Goal: Find specific page/section: Find specific page/section

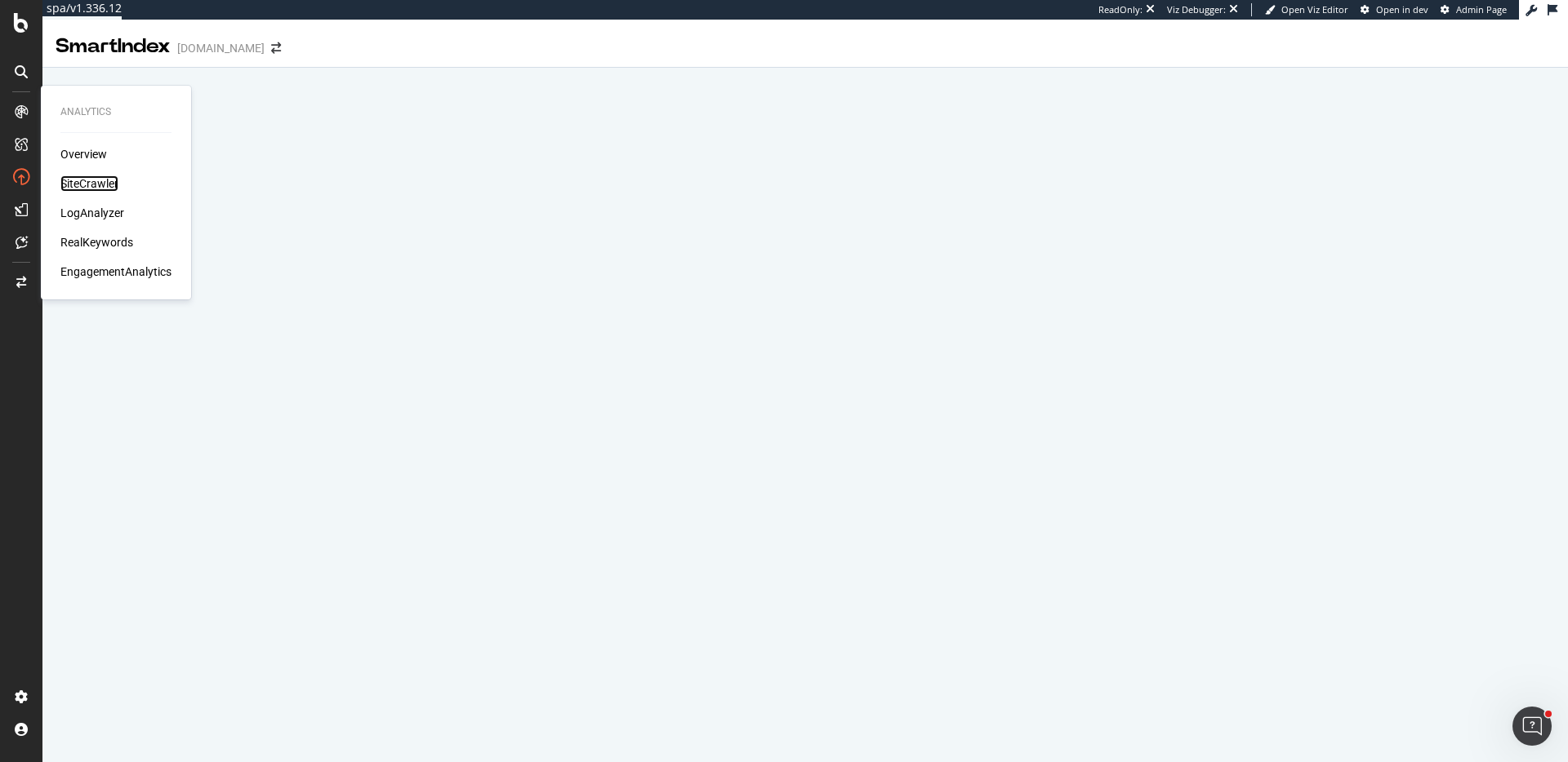
click at [96, 185] on div "SiteCrawler" at bounding box center [89, 183] width 58 height 16
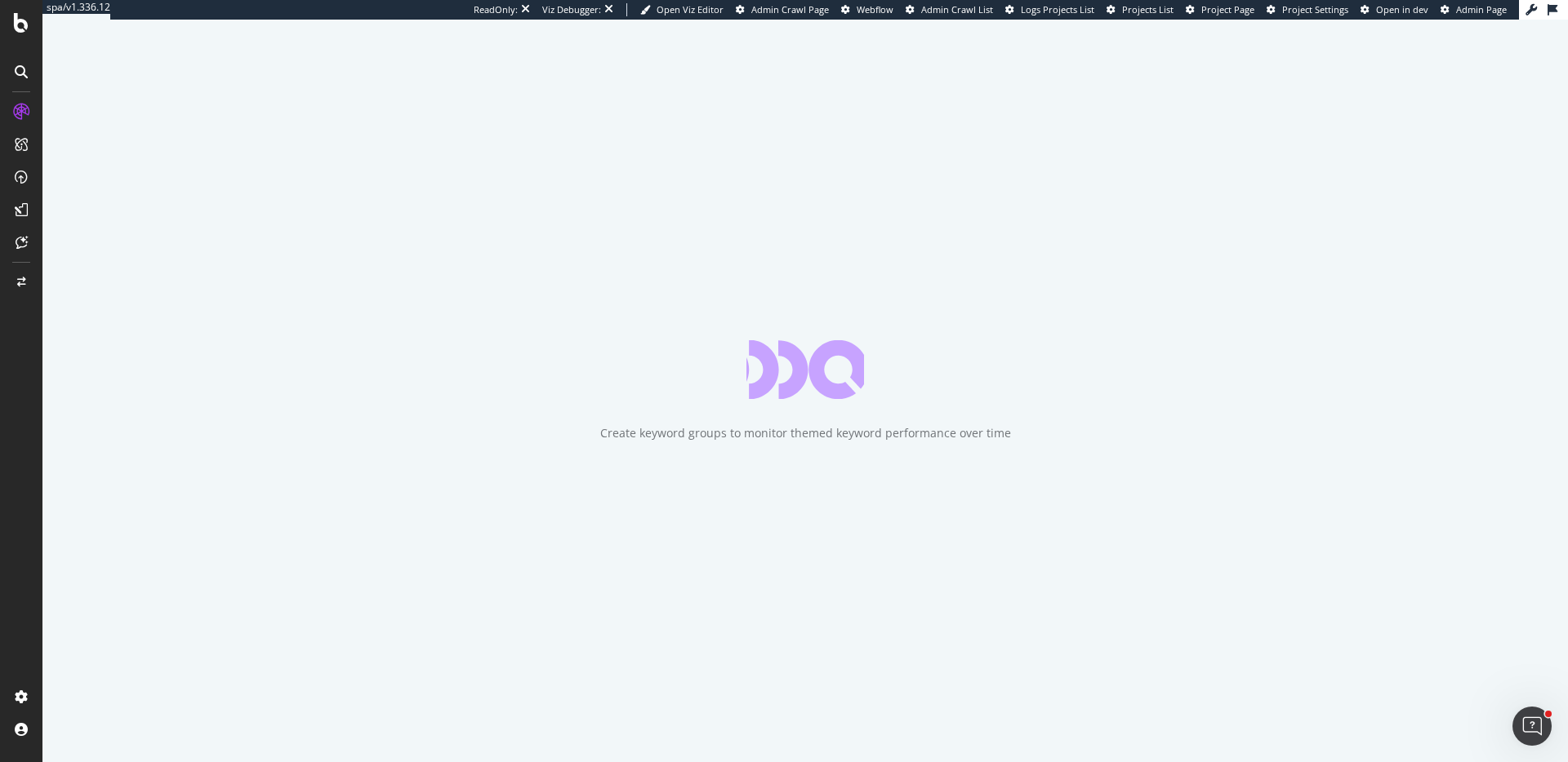
click at [1246, 18] on div "ReadOnly: Viz Debugger: Open Viz Editor Admin Crawl Page Webflow Admin Crawl Li…" at bounding box center [996, 9] width 1045 height 20
click at [1244, 16] on div "ReadOnly: Viz Debugger: Open Viz Editor Admin Crawl Page Webflow Admin Crawl Li…" at bounding box center [996, 9] width 1045 height 20
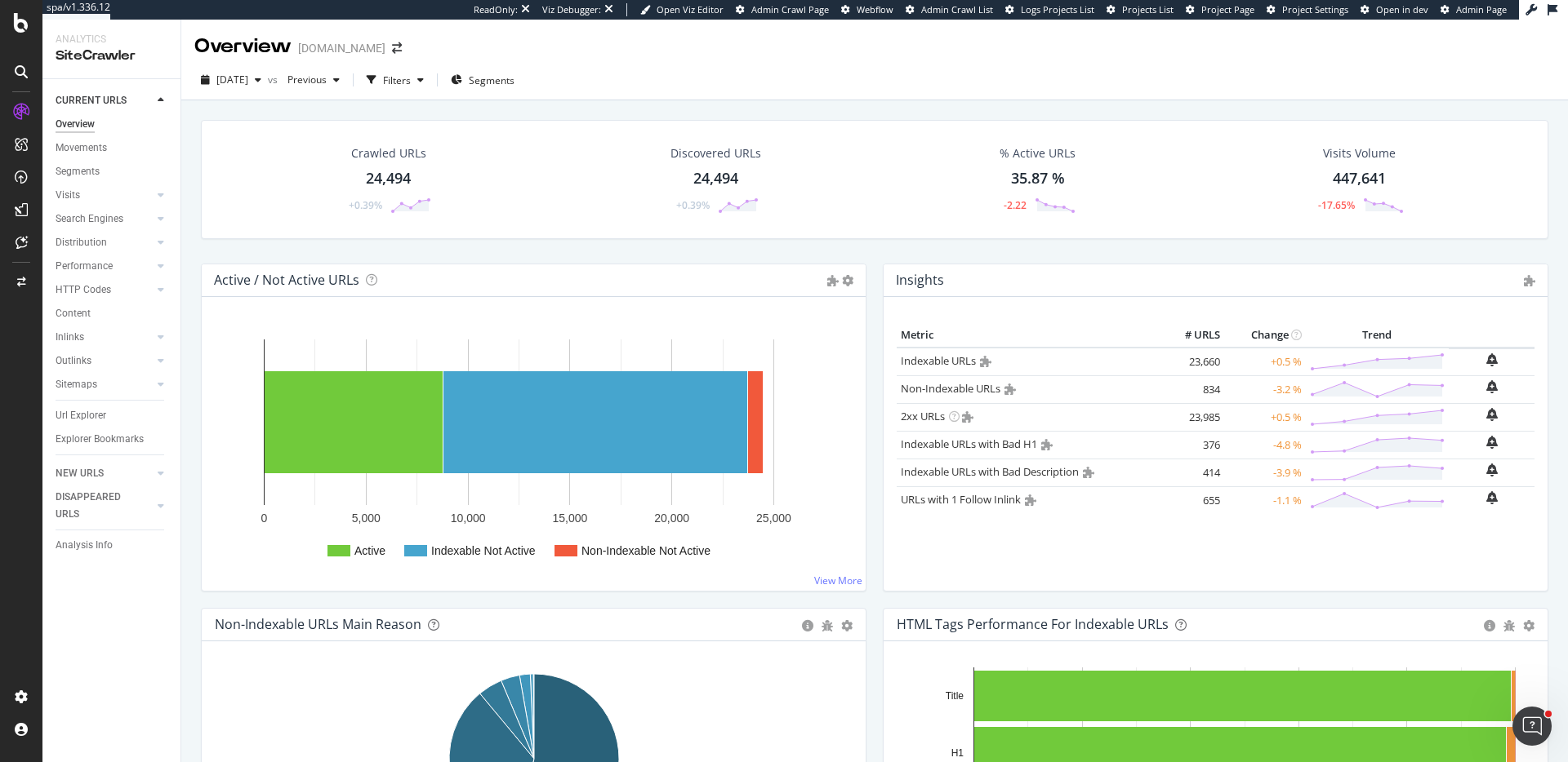
click at [1241, 16] on link "Project Page" at bounding box center [1220, 9] width 69 height 13
